Goal: Use online tool/utility: Utilize a website feature to perform a specific function

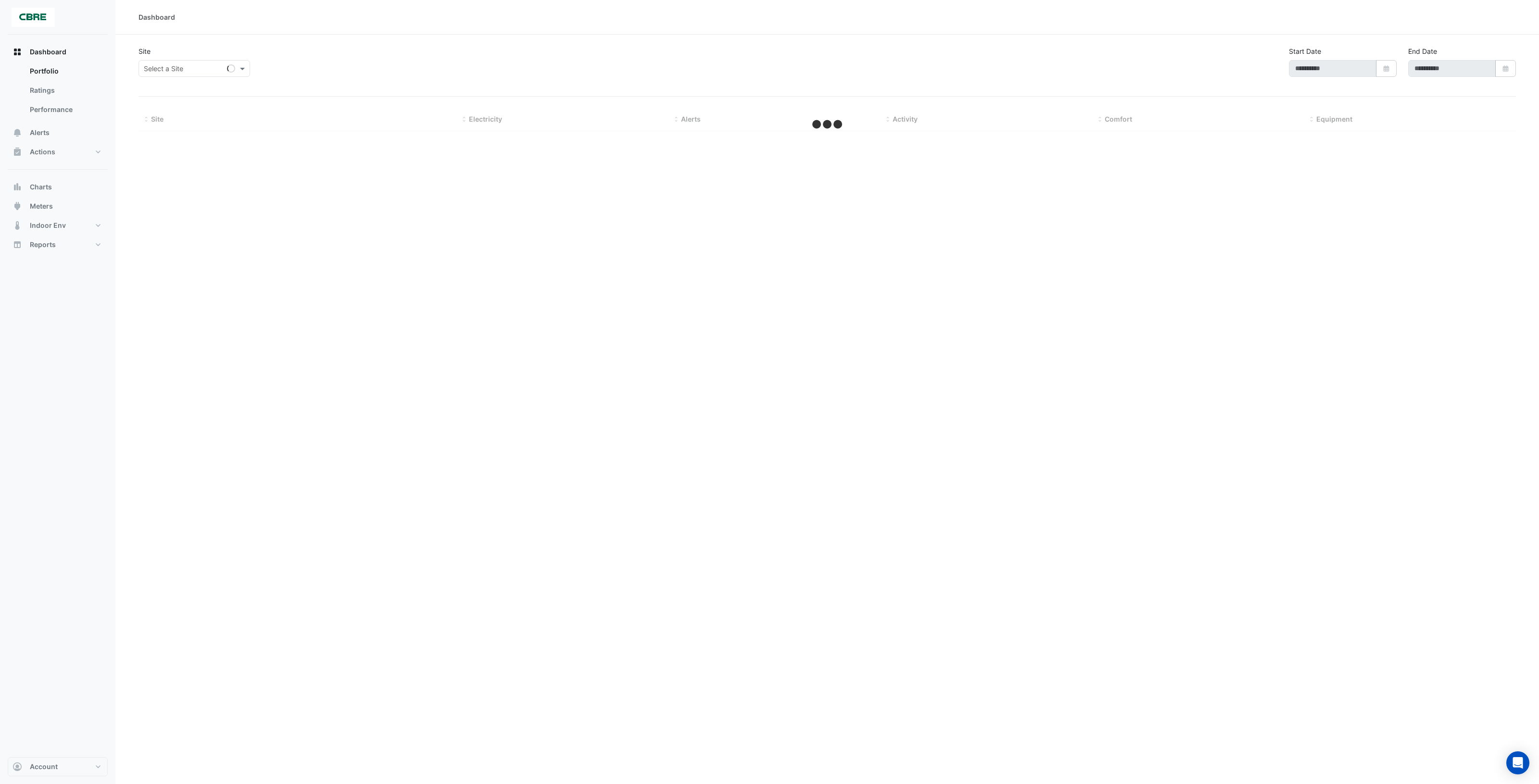
select select "***"
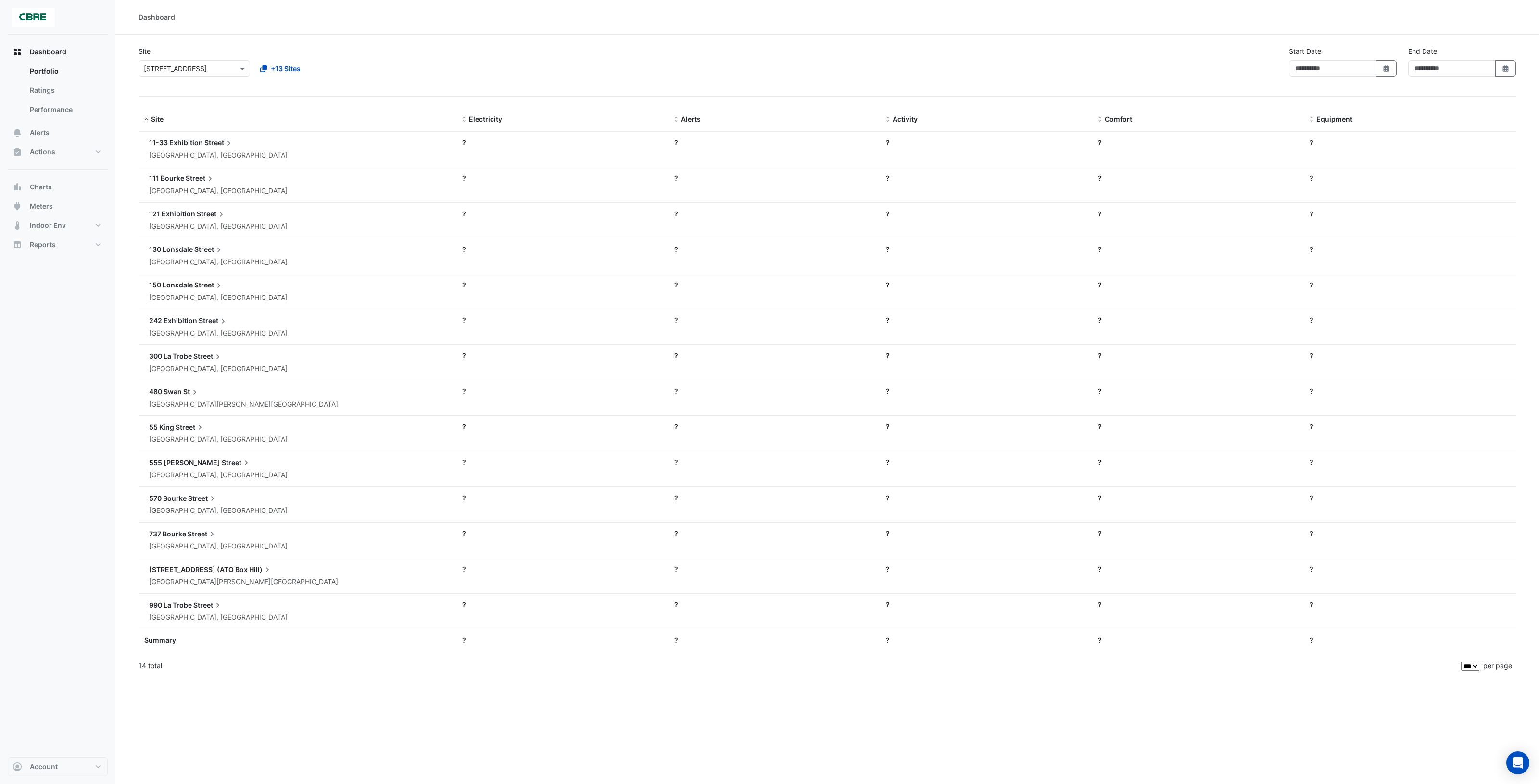
type input "**********"
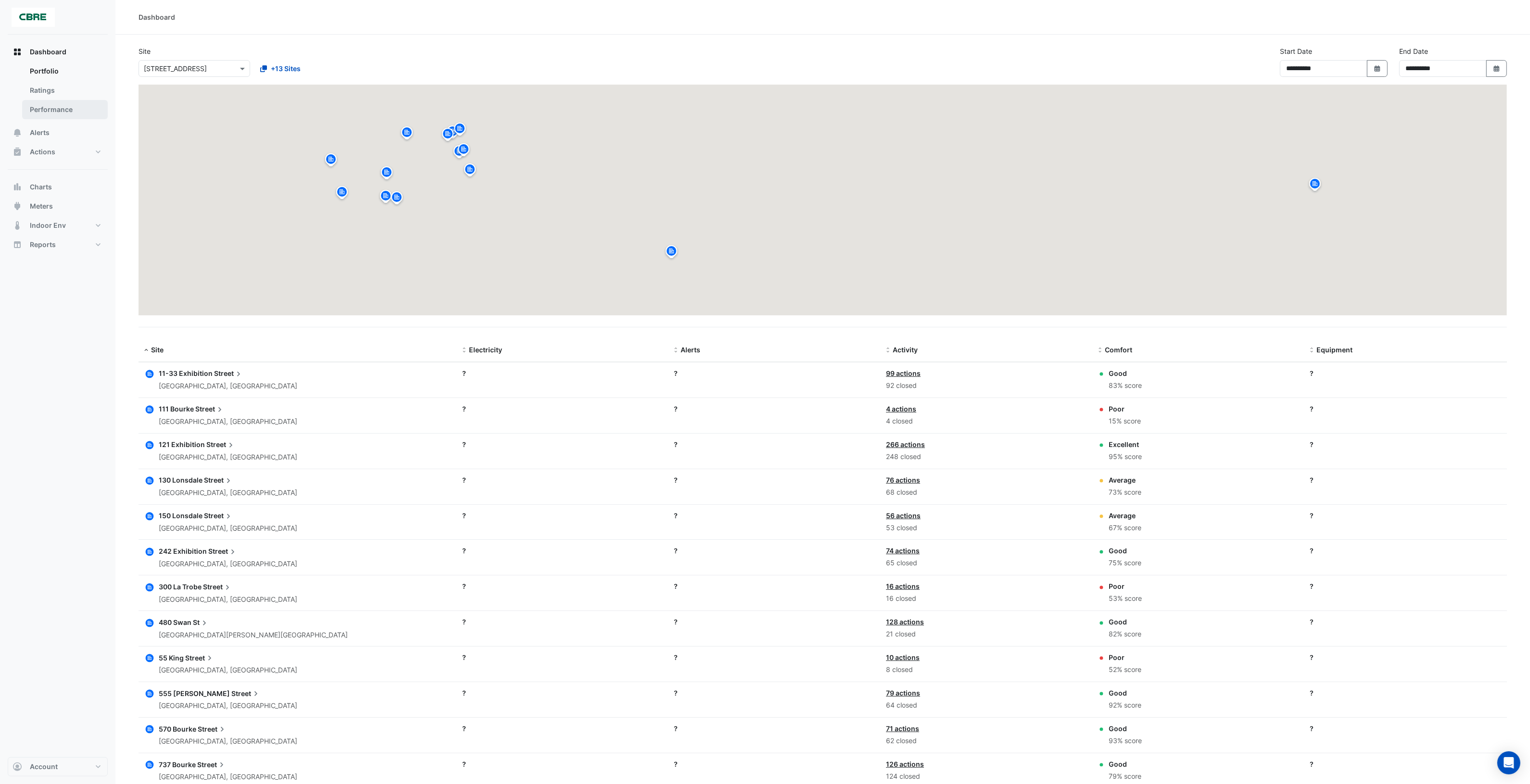
click at [53, 107] on link "Performance" at bounding box center [65, 109] width 85 height 19
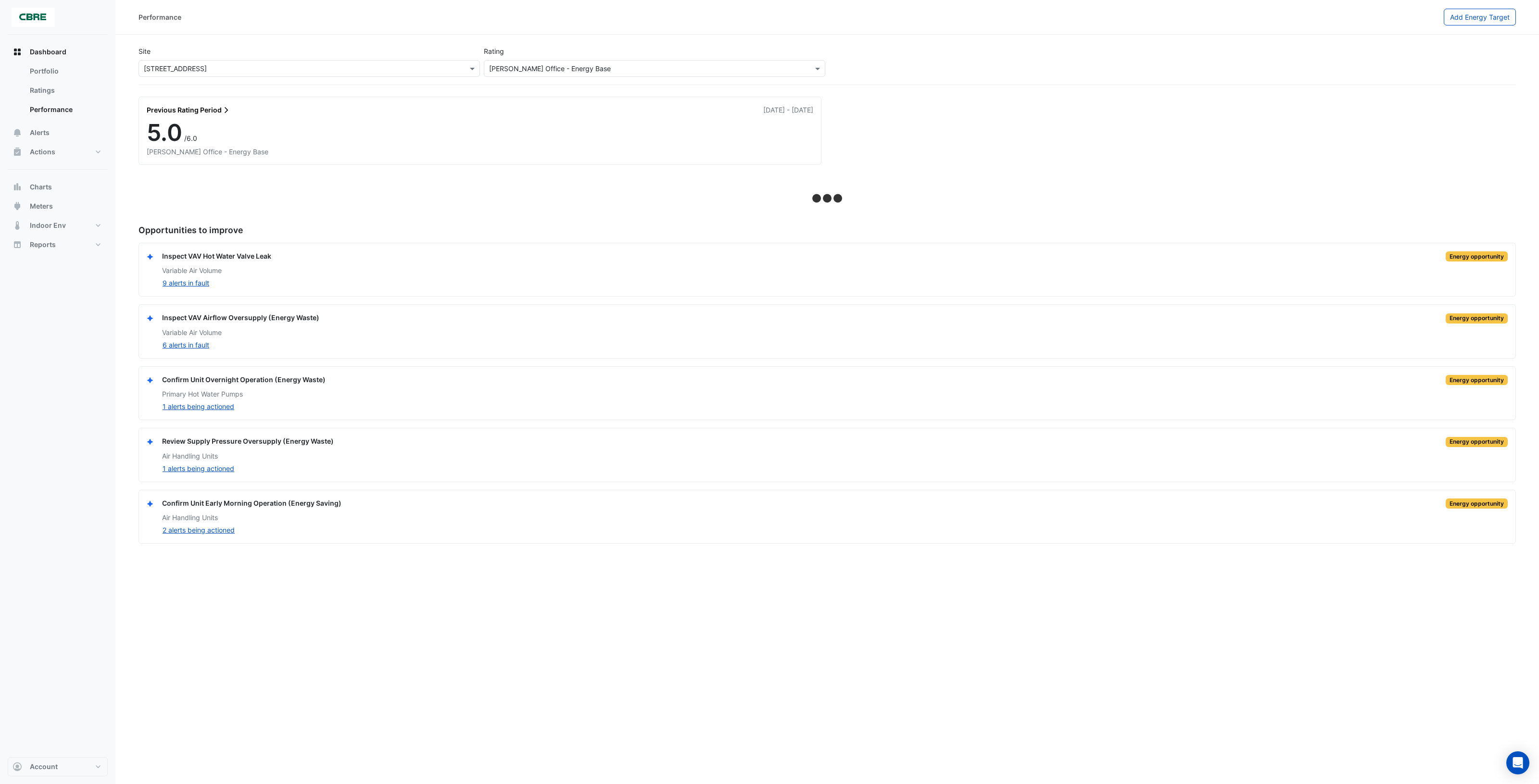
click at [595, 70] on input "text" at bounding box center [645, 69] width 312 height 10
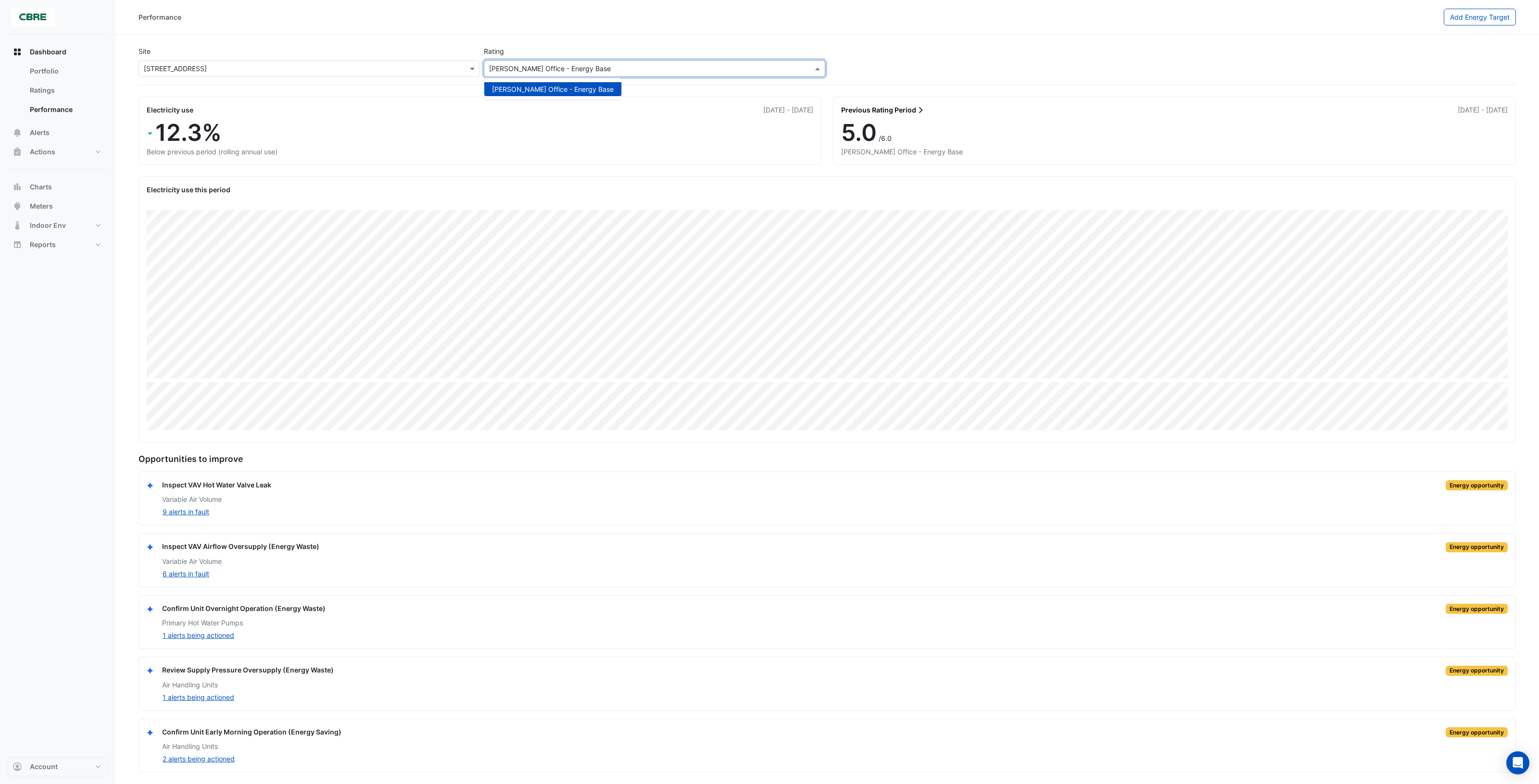
click at [593, 70] on input "text" at bounding box center [645, 69] width 312 height 10
click at [609, 70] on input "text" at bounding box center [645, 69] width 312 height 10
click at [611, 152] on div "Below previous period (rolling annual use)" at bounding box center [480, 152] width 667 height 10
click at [66, 134] on button "Alerts" at bounding box center [57, 133] width 100 height 19
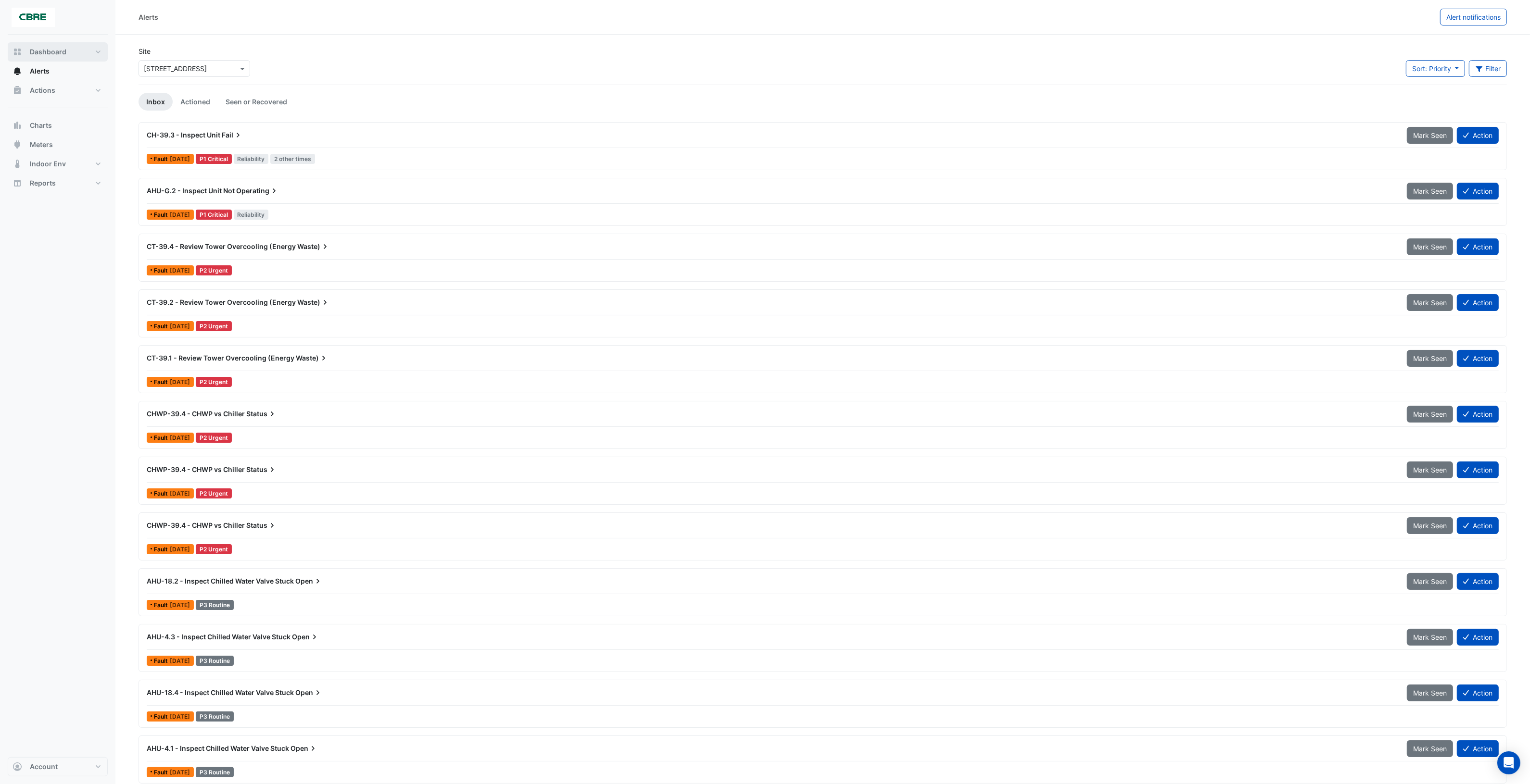
click at [59, 52] on span "Dashboard" at bounding box center [48, 52] width 36 height 10
select select "***"
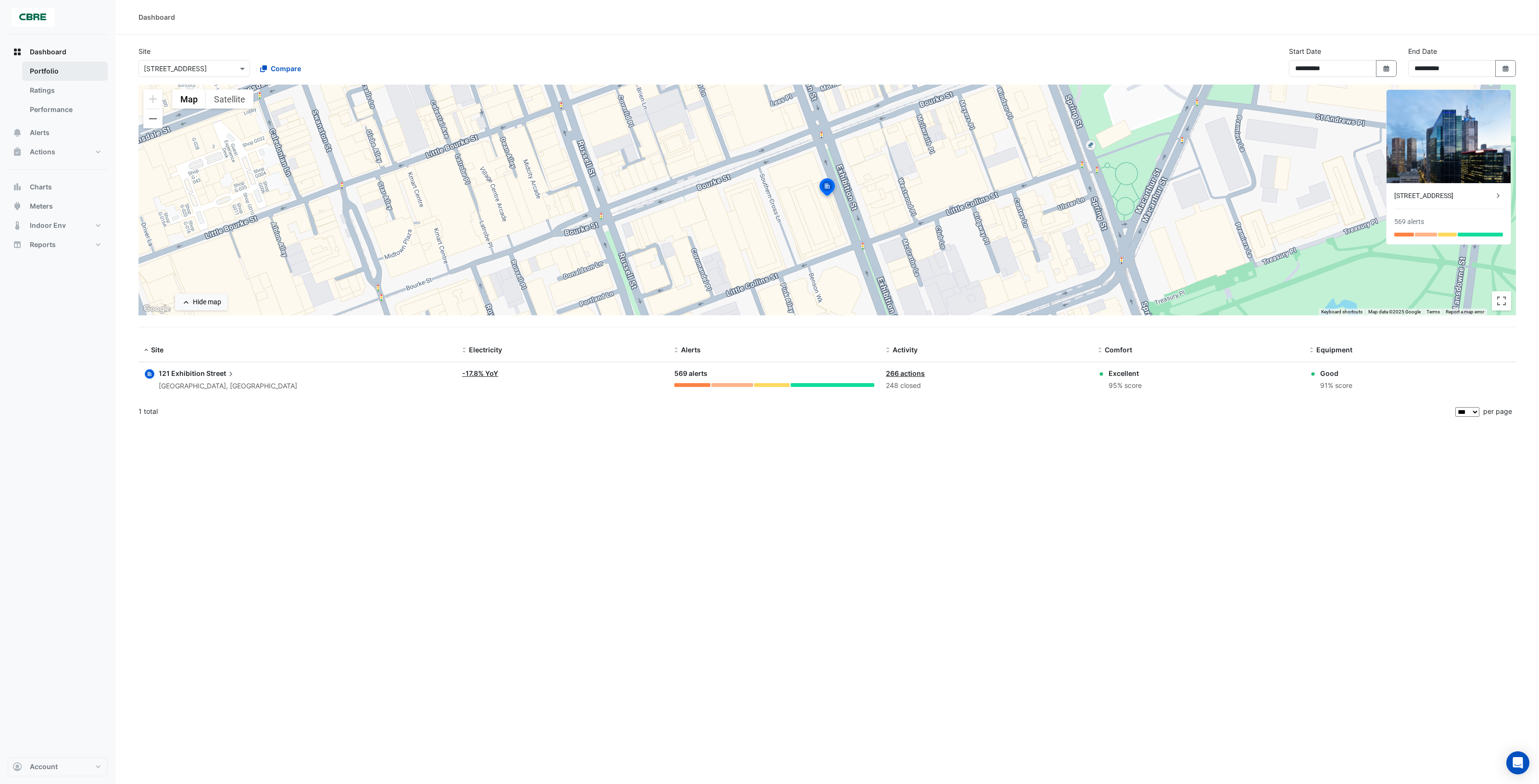
click at [81, 68] on link "Portfolio" at bounding box center [65, 71] width 85 height 19
click at [65, 96] on link "Ratings" at bounding box center [65, 90] width 85 height 19
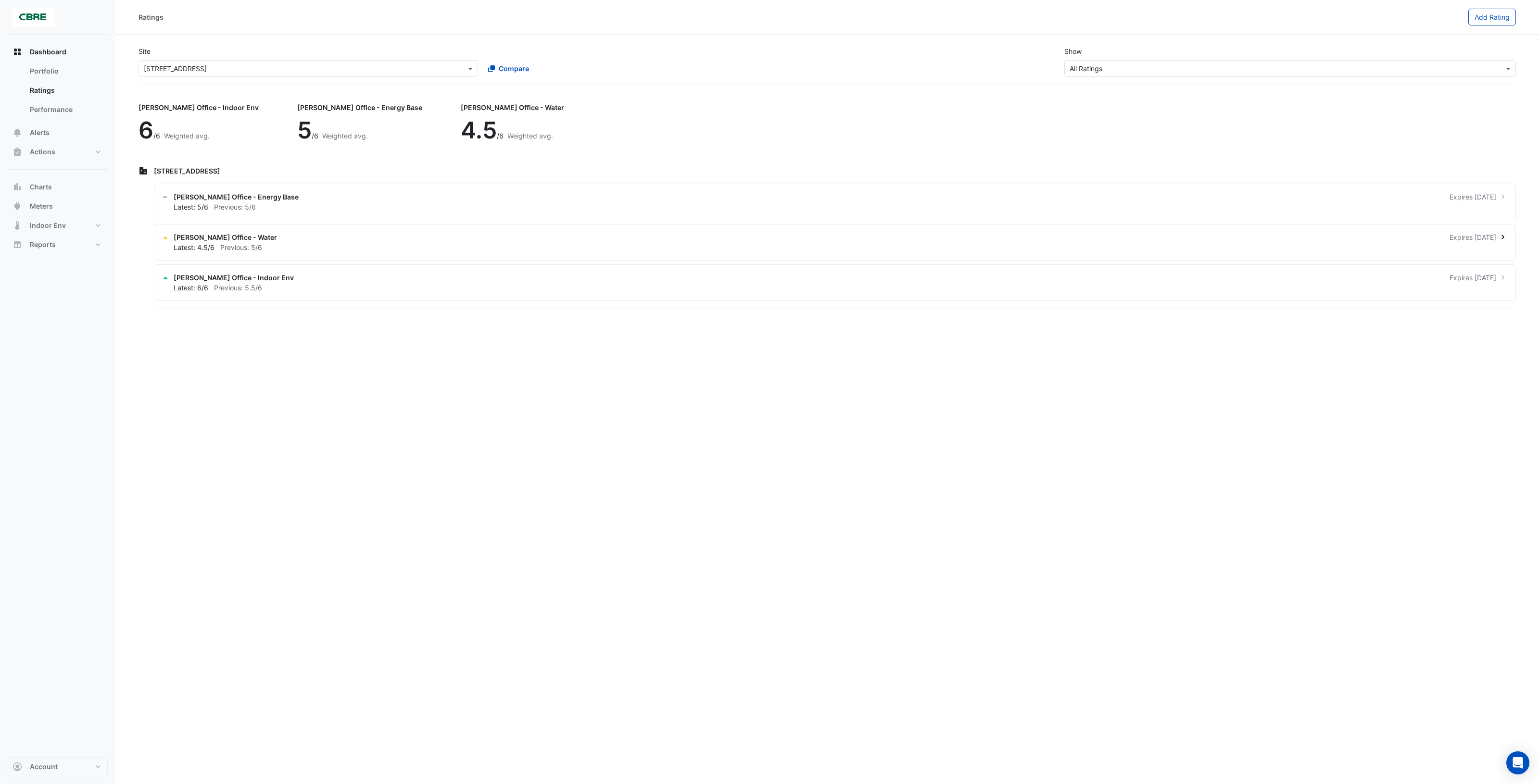
click at [223, 244] on span "Previous: 5/6" at bounding box center [241, 247] width 42 height 8
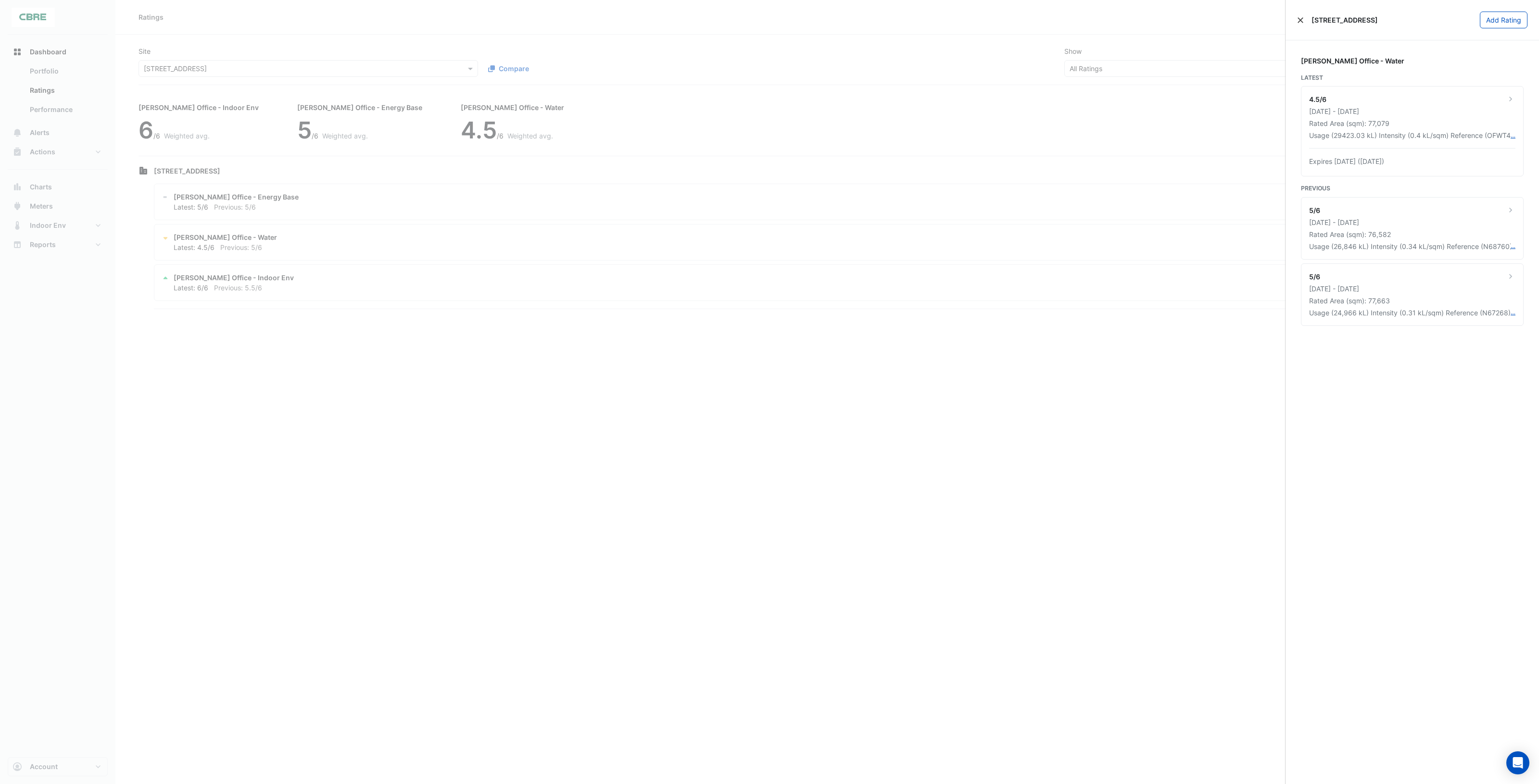
click at [1299, 19] on button "Close" at bounding box center [1300, 20] width 7 height 7
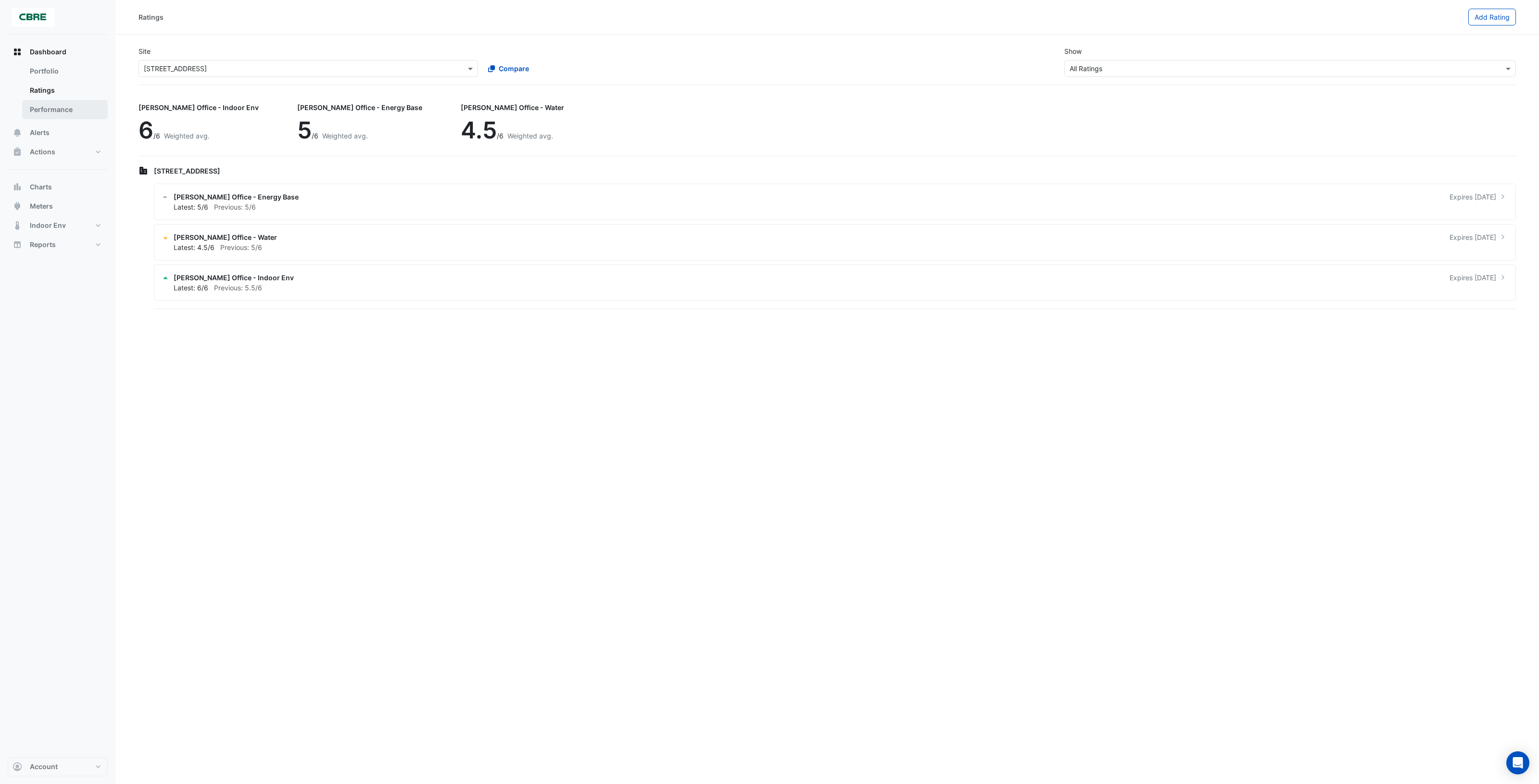
click at [65, 108] on link "Performance" at bounding box center [65, 109] width 85 height 19
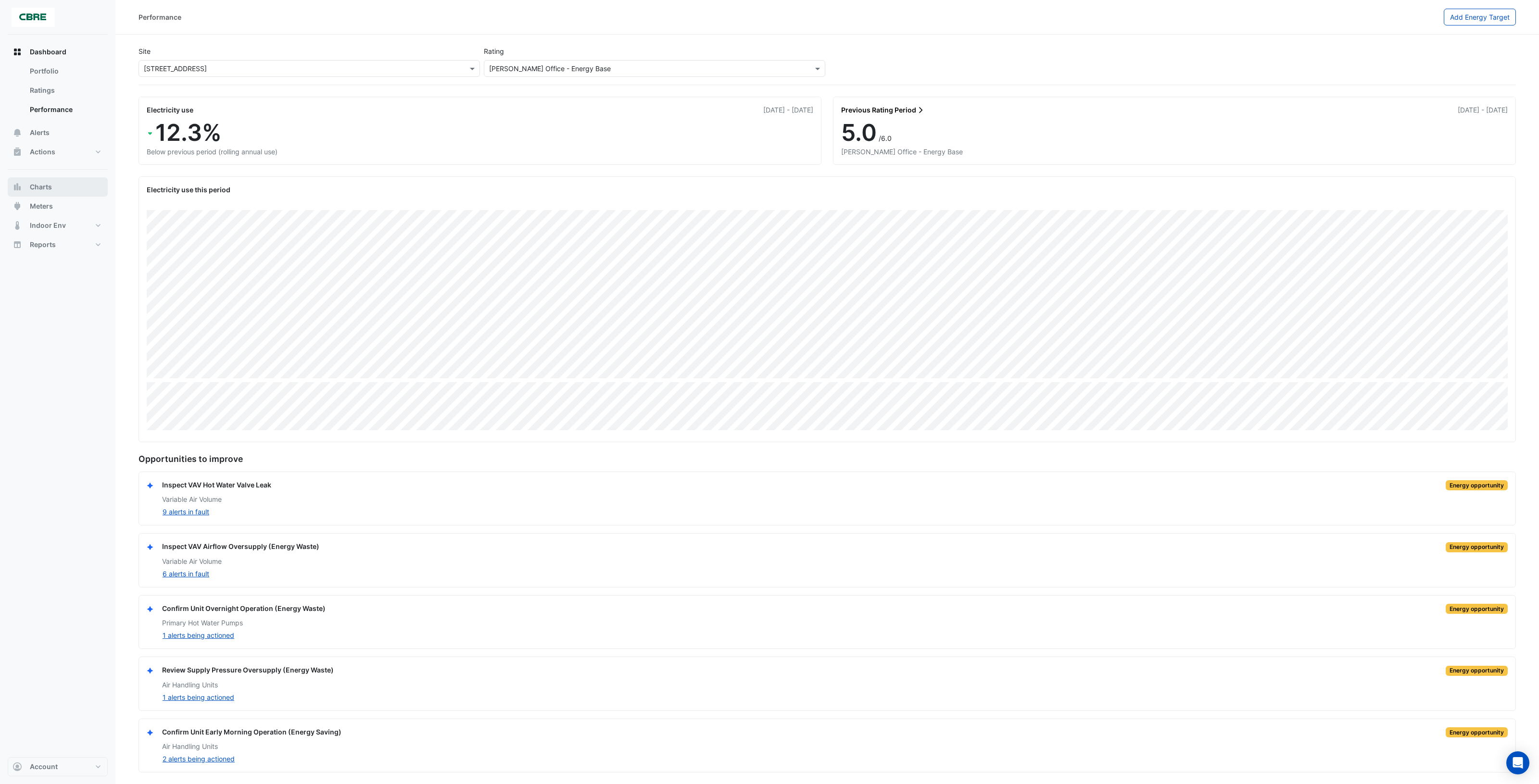
click at [56, 189] on button "Charts" at bounding box center [57, 187] width 100 height 19
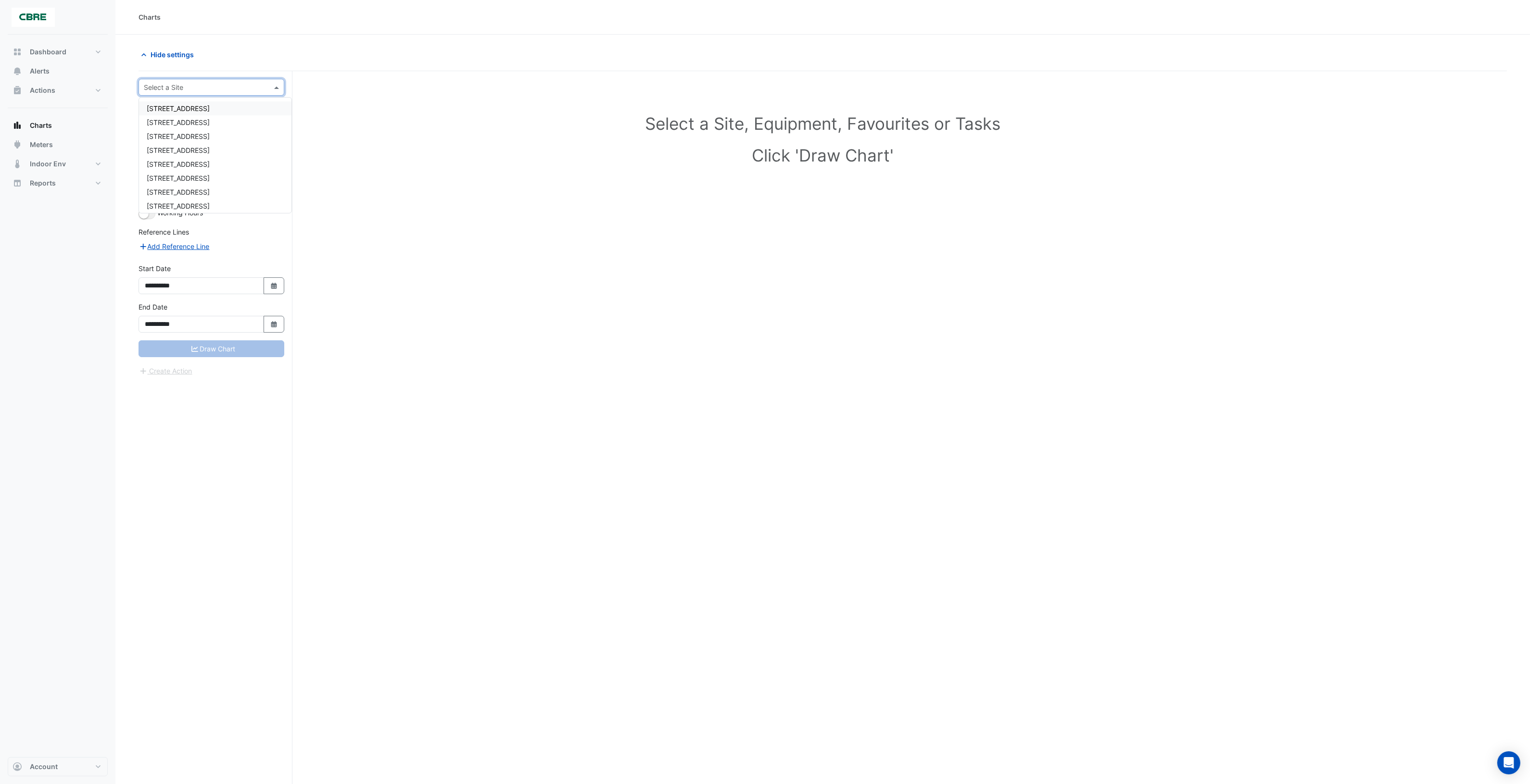
click at [268, 85] on div at bounding box center [211, 87] width 145 height 11
click at [189, 137] on span "[STREET_ADDRESS]" at bounding box center [178, 136] width 63 height 8
click at [253, 119] on div at bounding box center [211, 116] width 128 height 11
click at [373, 116] on h1 "Select a Site, Equipment, Favourites or Tasks" at bounding box center [822, 124] width 1326 height 20
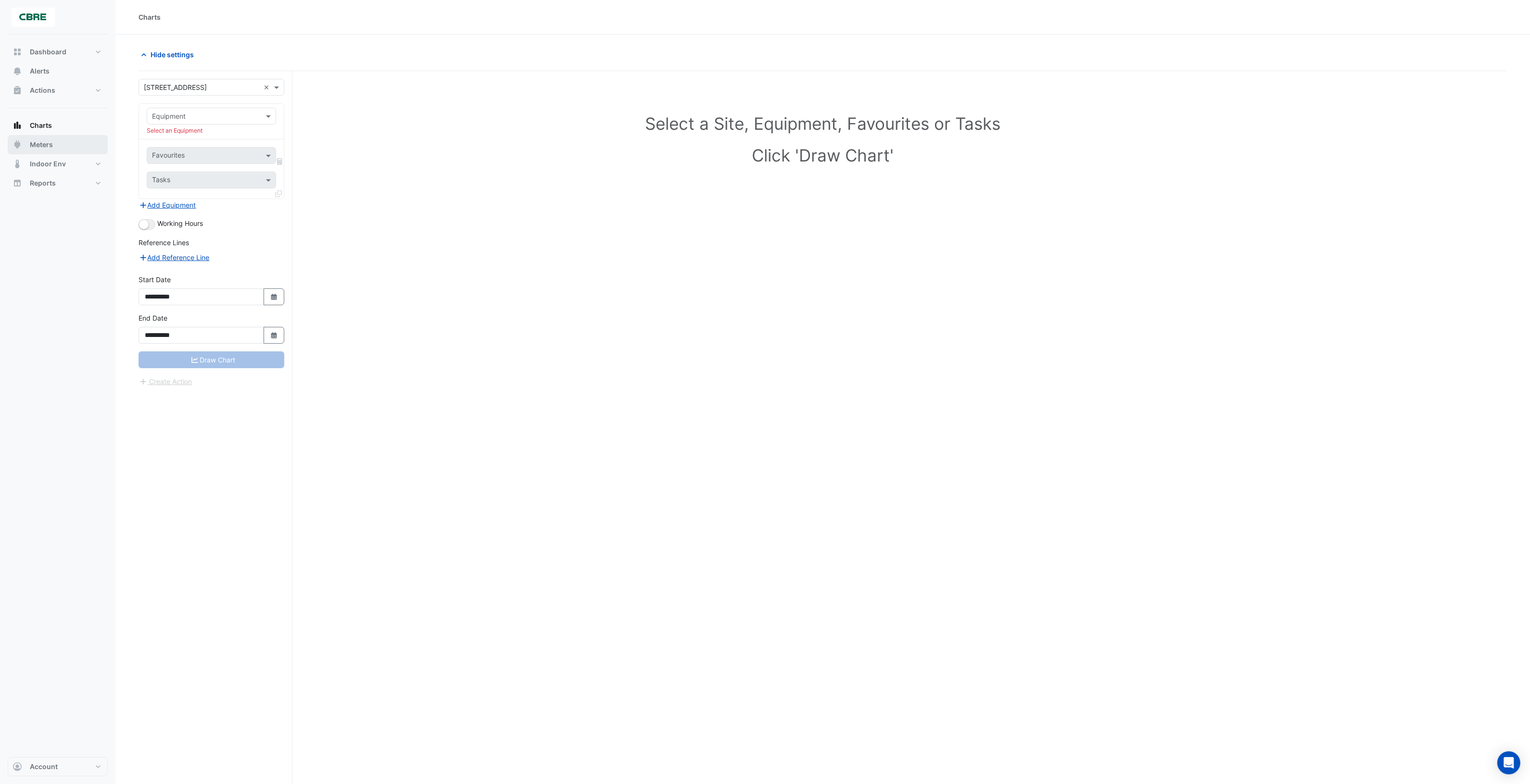
click at [56, 145] on button "Meters" at bounding box center [57, 144] width 100 height 19
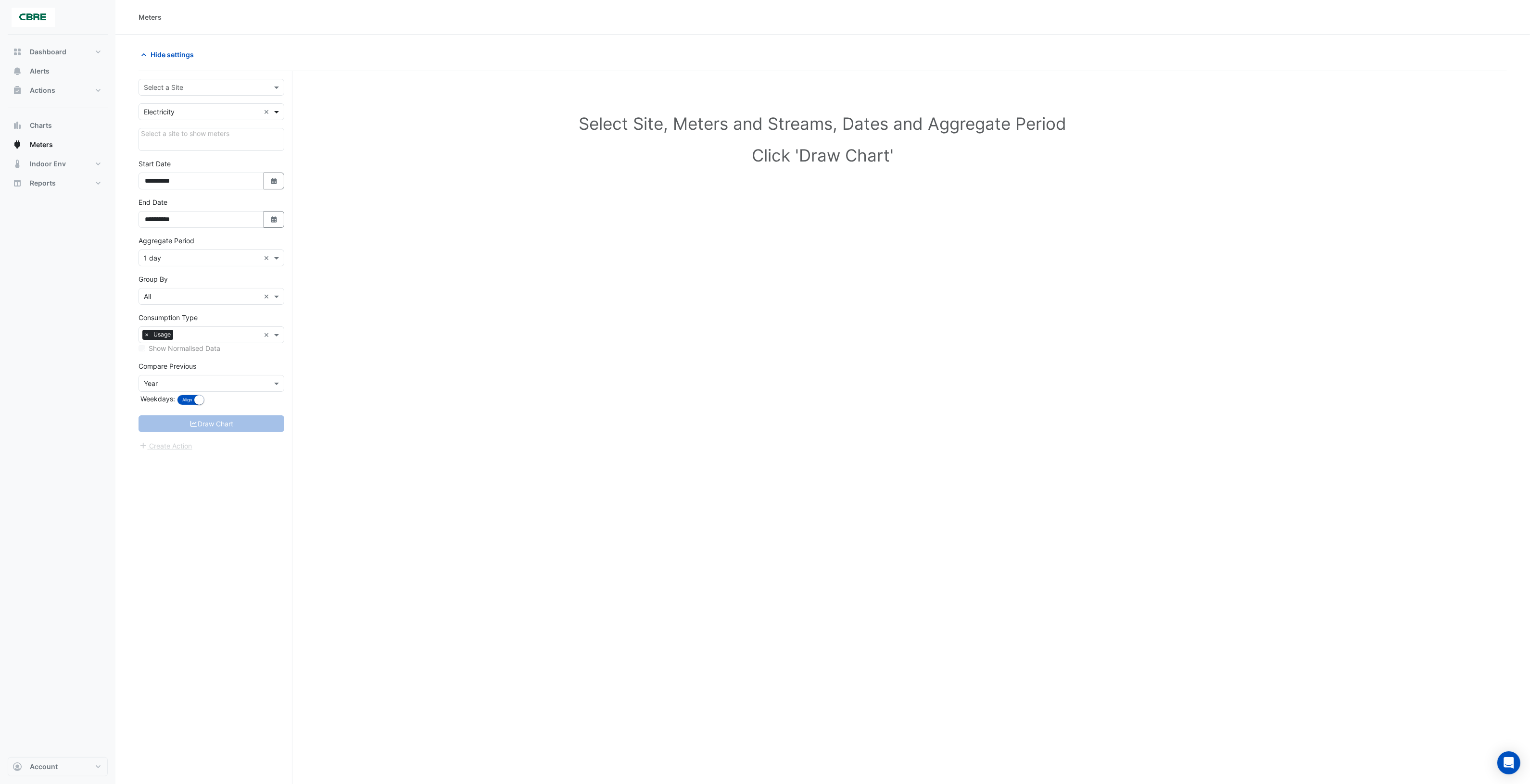
click at [277, 110] on span at bounding box center [278, 112] width 12 height 10
click at [176, 159] on div "Water" at bounding box center [211, 161] width 145 height 14
click at [275, 88] on span at bounding box center [278, 87] width 12 height 10
click at [174, 130] on div "[STREET_ADDRESS]" at bounding box center [215, 136] width 152 height 14
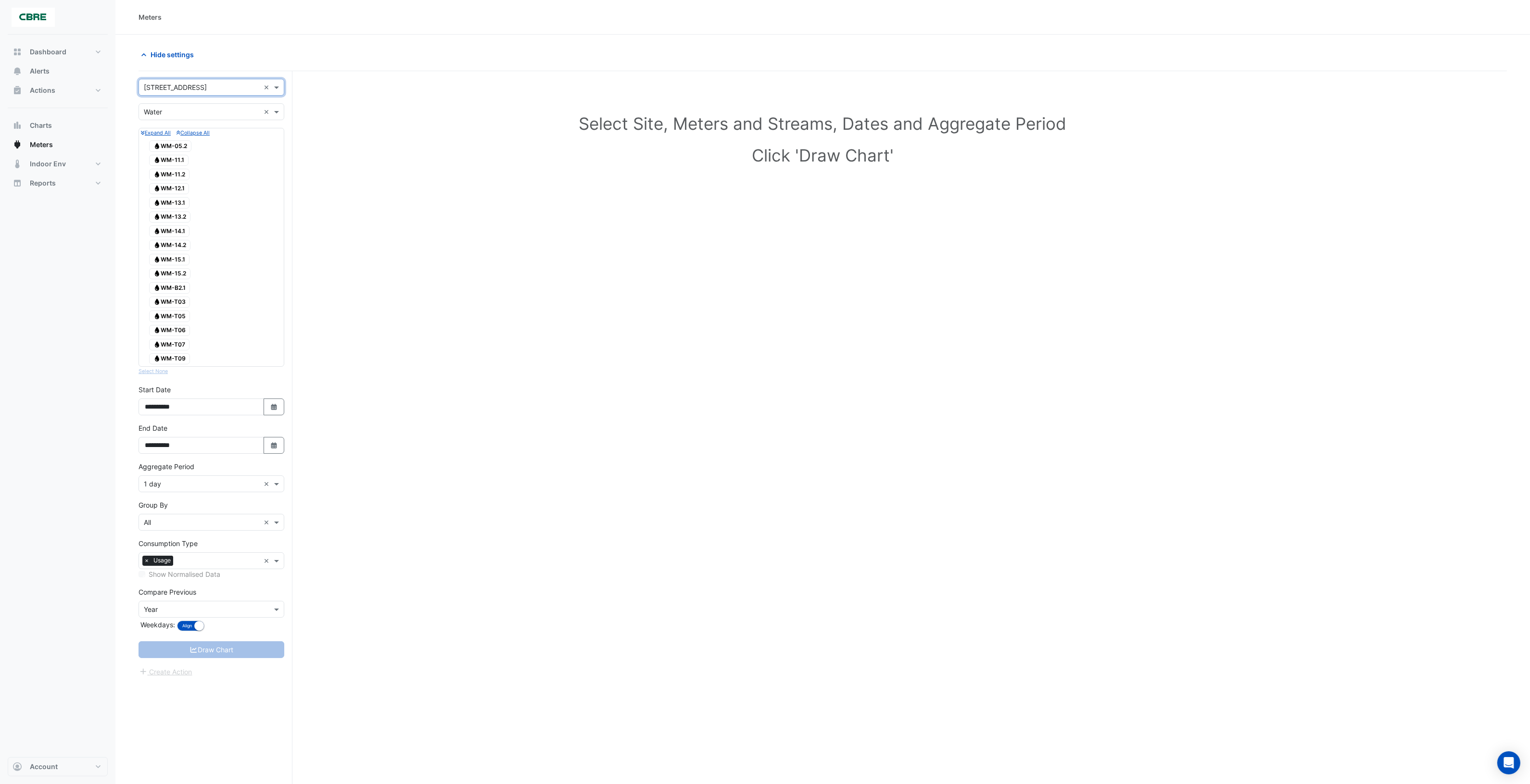
click at [240, 88] on input "text" at bounding box center [202, 87] width 116 height 10
click at [186, 120] on span "[STREET_ADDRESS]" at bounding box center [178, 122] width 63 height 8
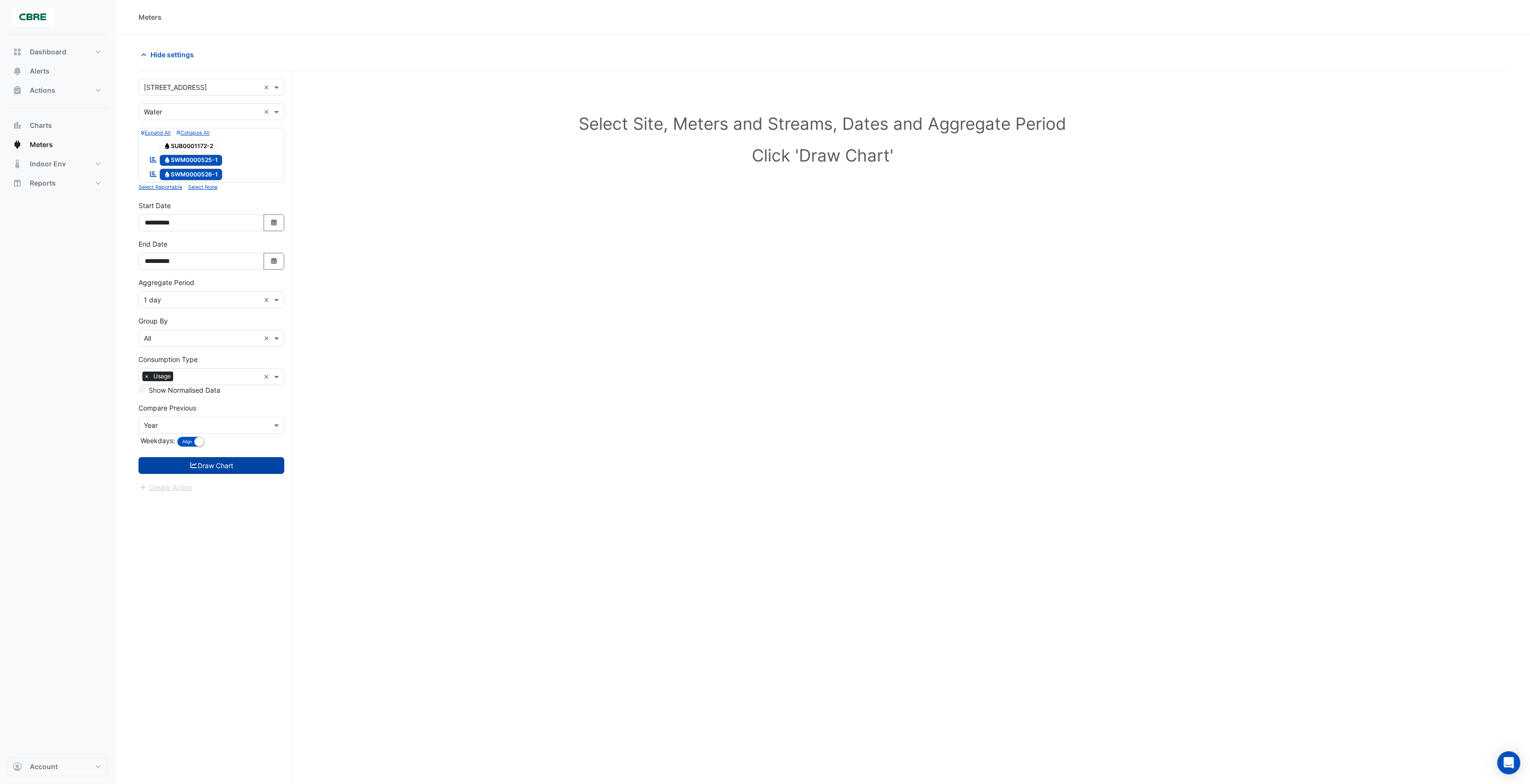
click at [222, 467] on button "Draw Chart" at bounding box center [211, 466] width 146 height 17
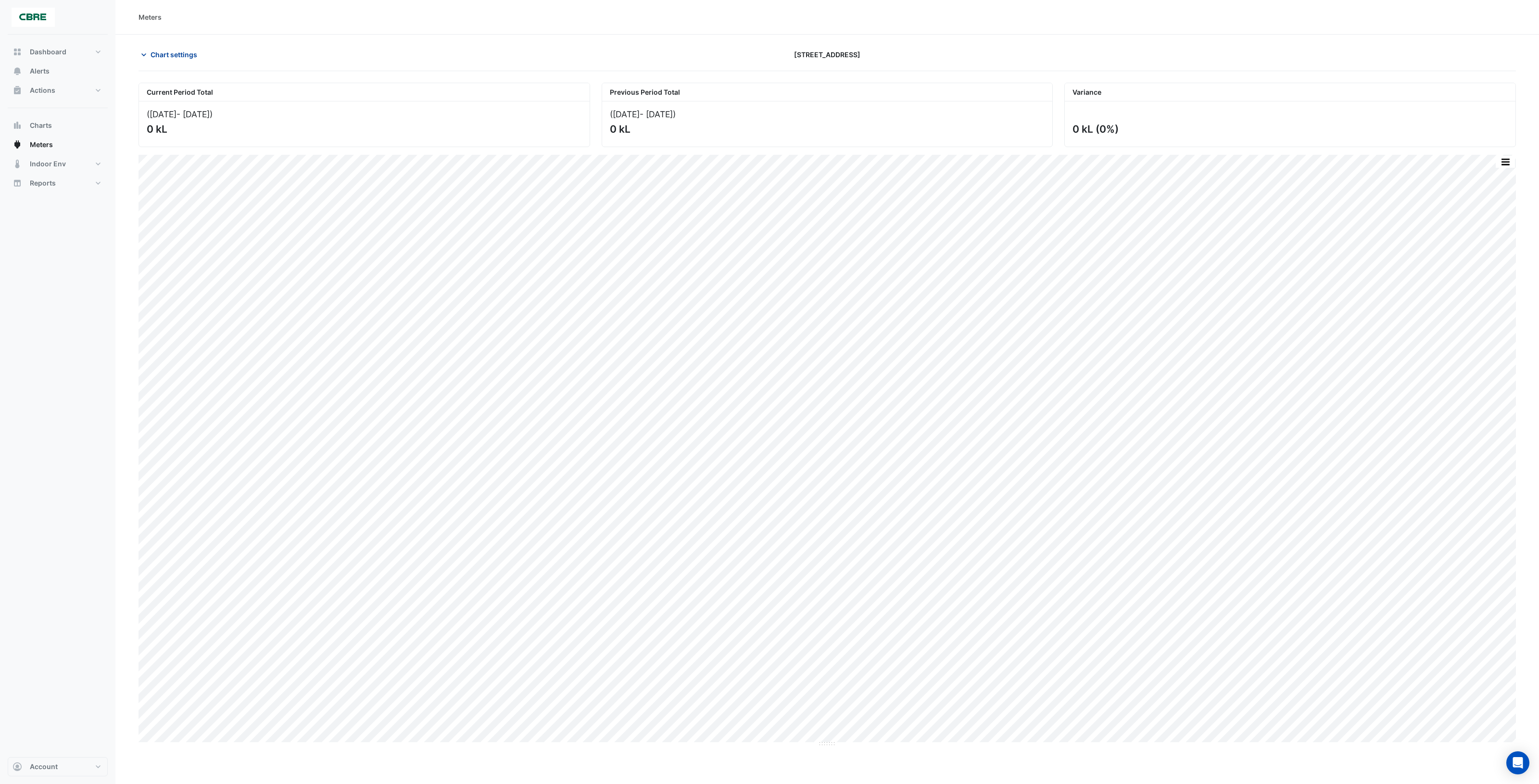
click at [145, 56] on icon "button" at bounding box center [144, 55] width 10 height 10
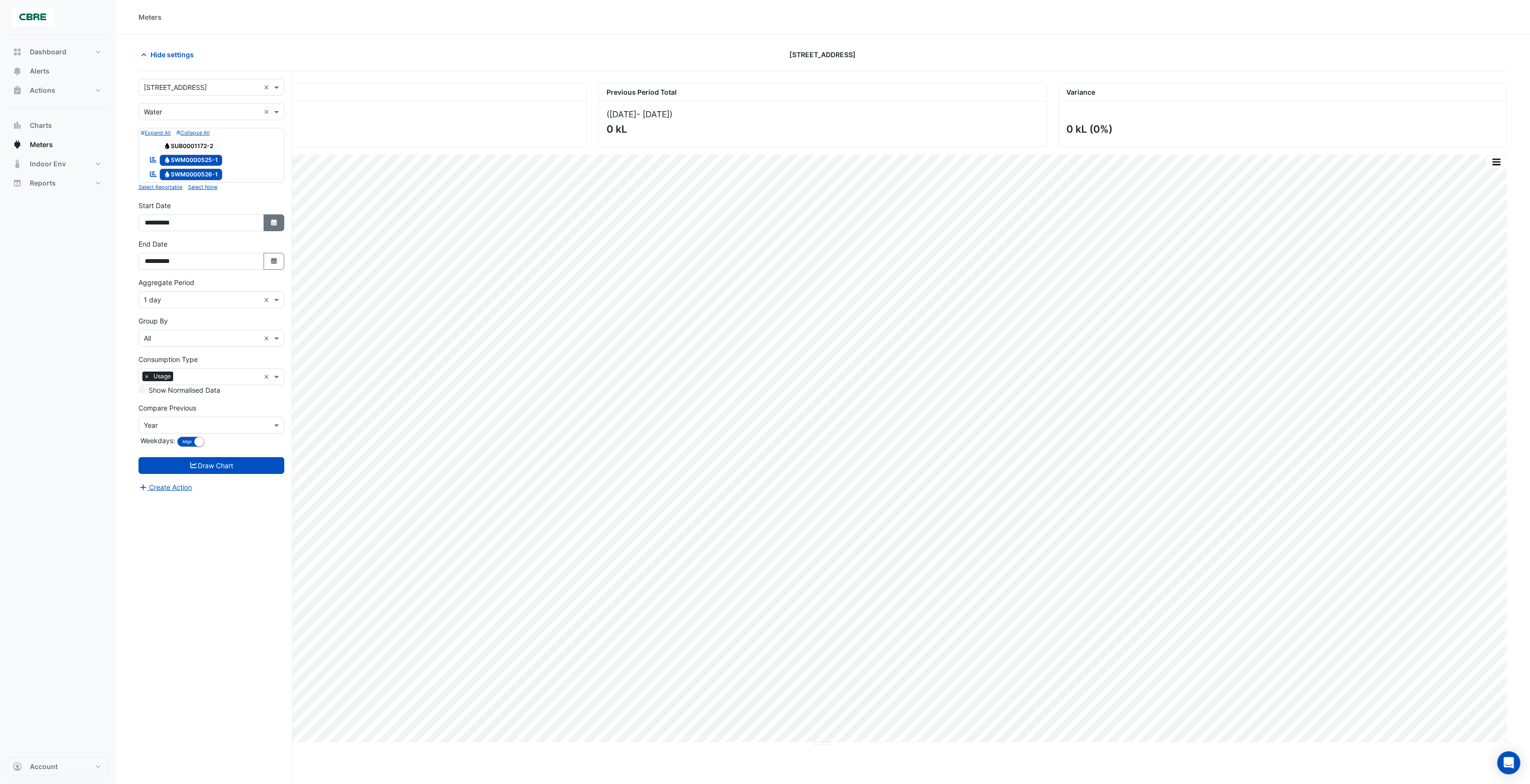
click at [275, 229] on button "Select Date" at bounding box center [274, 223] width 21 height 17
select select "*"
select select "****"
click at [153, 97] on span "Previous month" at bounding box center [155, 96] width 7 height 7
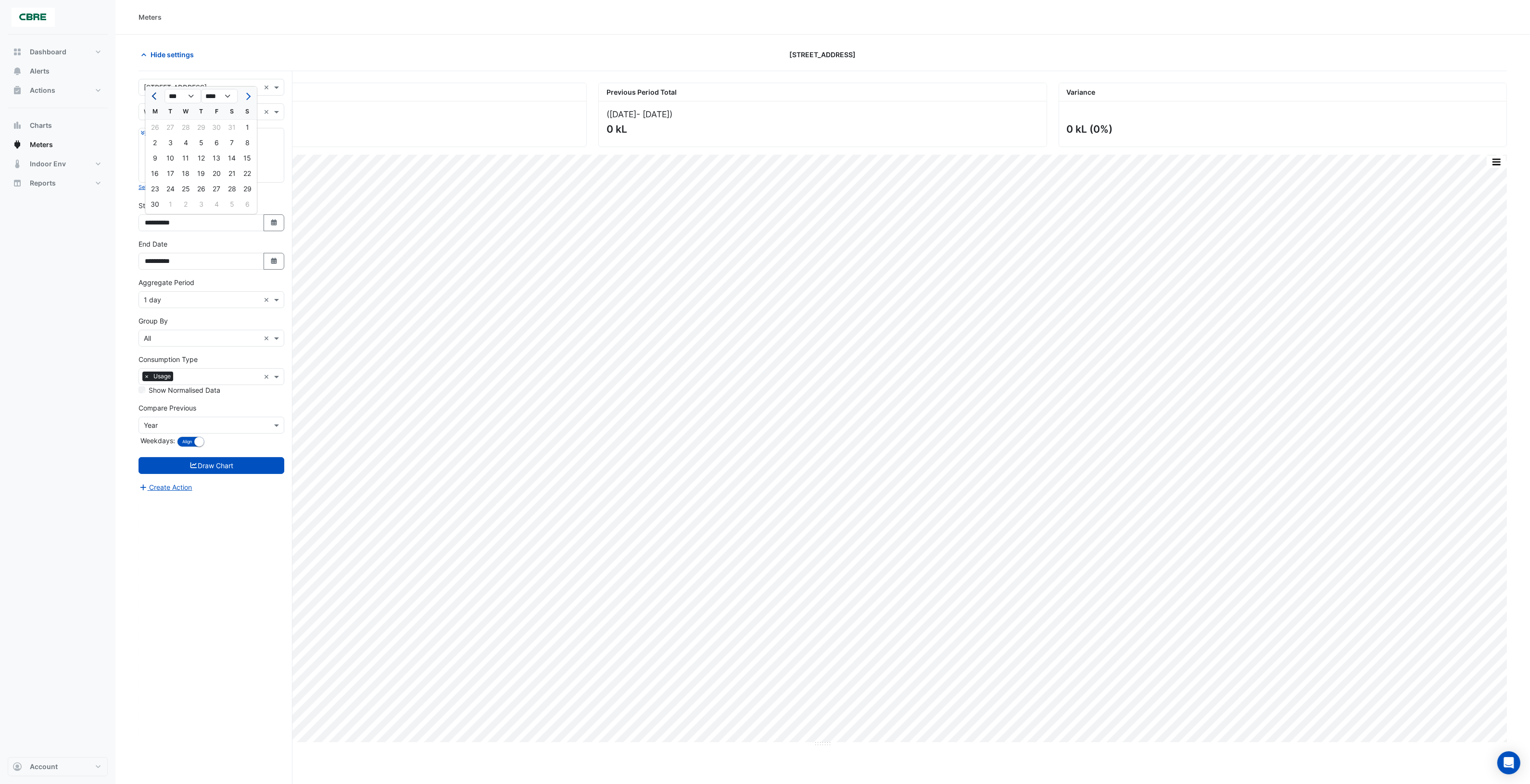
click at [153, 97] on span "Previous month" at bounding box center [155, 96] width 7 height 7
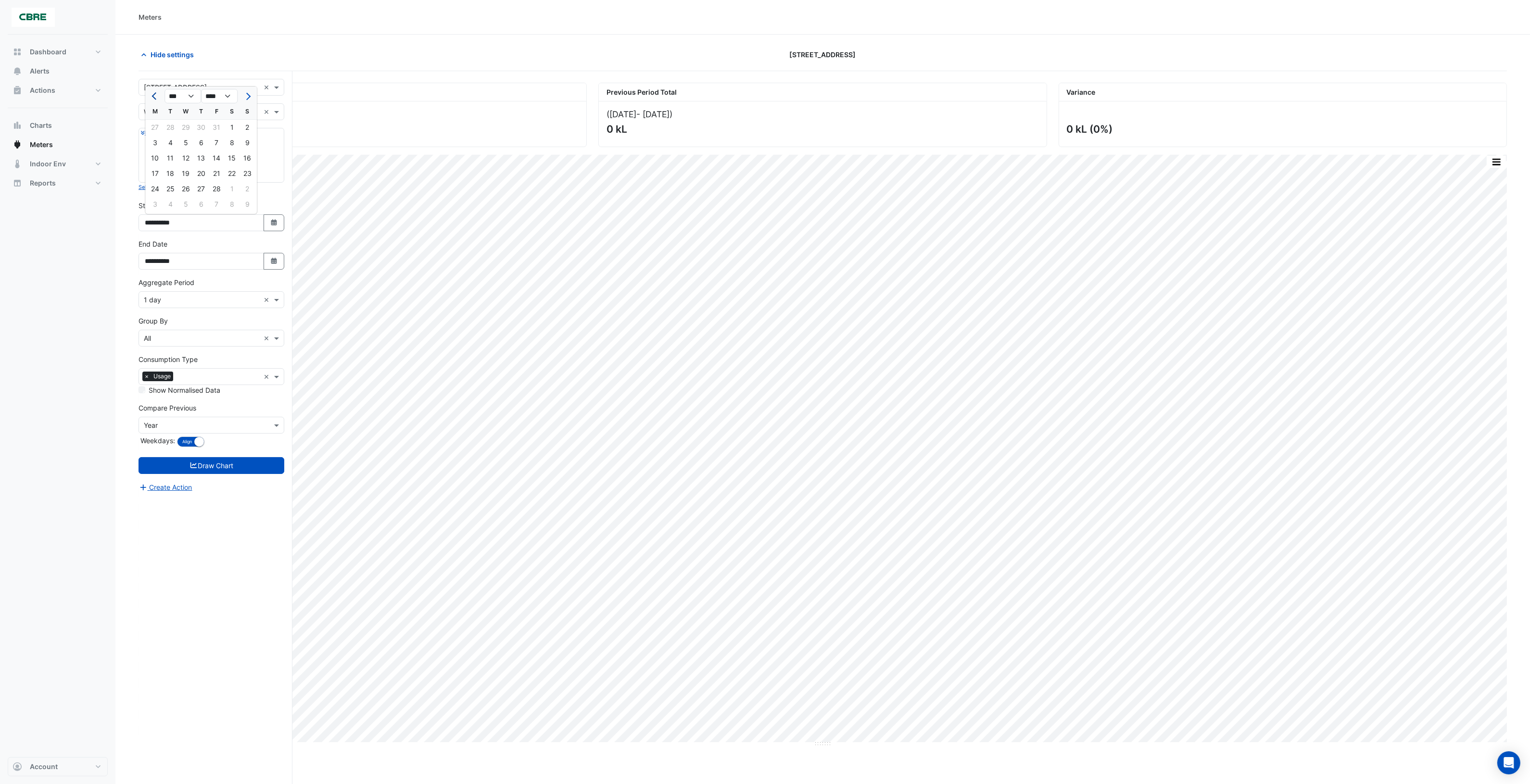
select select "*"
click at [186, 127] on div "1" at bounding box center [186, 127] width 16 height 16
type input "**********"
click at [212, 466] on button "Draw Chart" at bounding box center [211, 466] width 146 height 17
click at [143, 52] on icon "button" at bounding box center [144, 55] width 10 height 10
